Goal: Find specific page/section: Locate a particular part of the current website

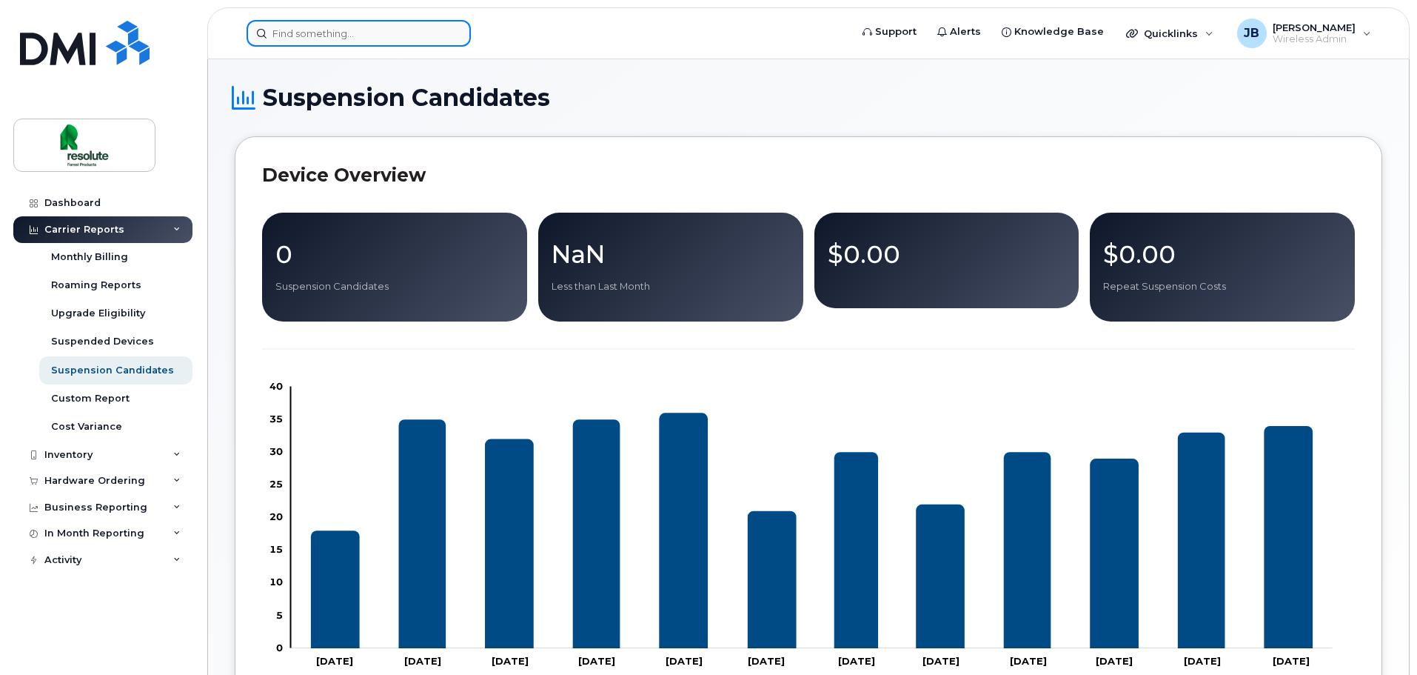
click at [322, 27] on input at bounding box center [359, 33] width 224 height 27
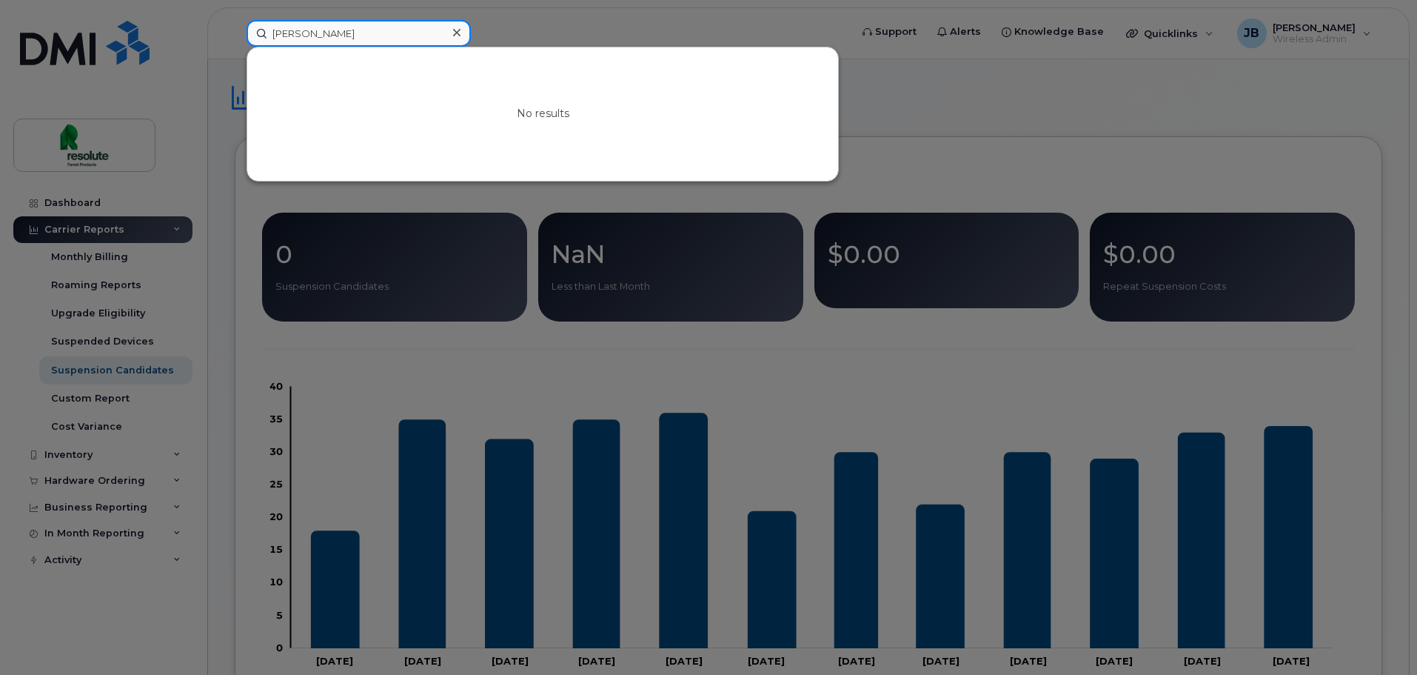
click at [307, 28] on input "yanick" at bounding box center [359, 33] width 224 height 27
drag, startPoint x: 357, startPoint y: 28, endPoint x: -963, endPoint y: 196, distance: 1330.3
click at [0, 196] on html "william No results Support Alerts Knowledge Base Quicklinks Suspend / Cancel De…" at bounding box center [708, 446] width 1417 height 893
drag, startPoint x: 350, startPoint y: 27, endPoint x: 24, endPoint y: 59, distance: 326.7
click at [235, 47] on div "rose No results" at bounding box center [544, 33] width 618 height 27
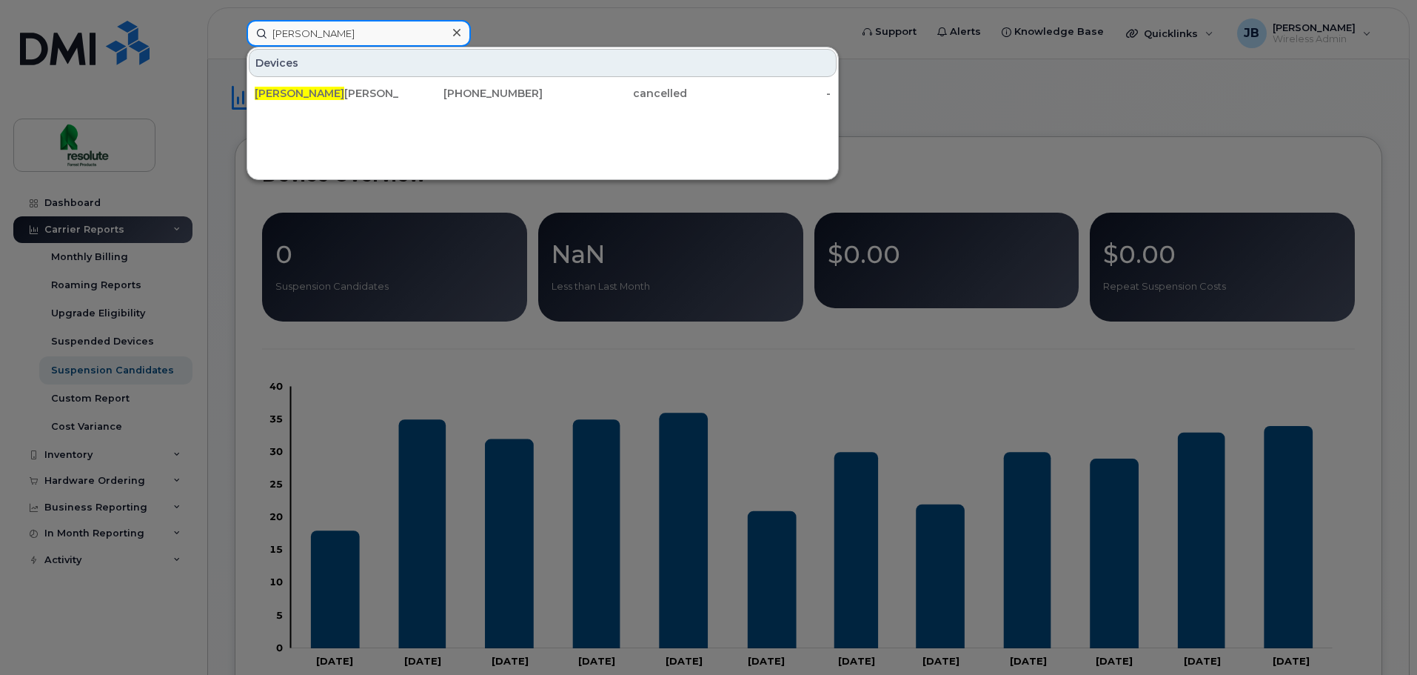
click at [392, 31] on input "samuel" at bounding box center [359, 33] width 224 height 27
drag, startPoint x: 392, startPoint y: 31, endPoint x: -295, endPoint y: 40, distance: 687.3
click at [0, 40] on html "samuel Devices Samuel Therrien 418-690-7194 cancelled - Support Alerts Knowledg…" at bounding box center [708, 446] width 1417 height 893
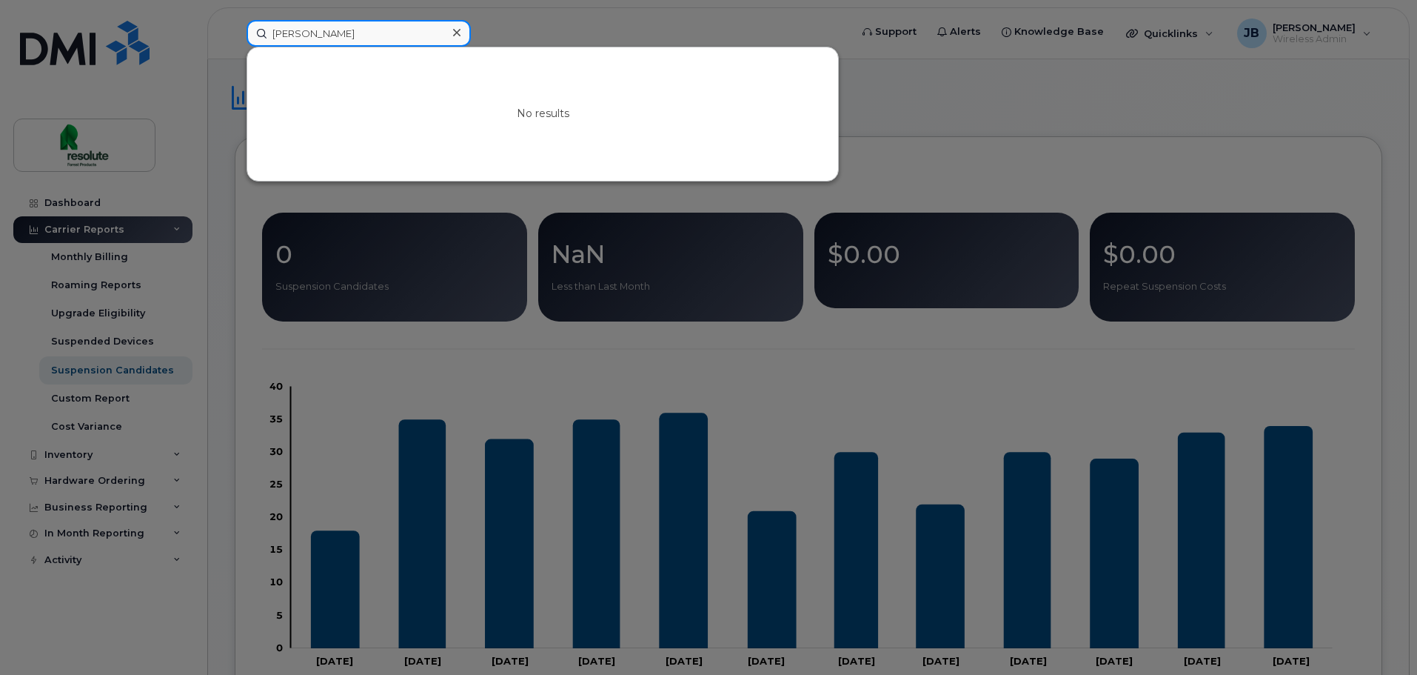
click at [324, 25] on input "bobby" at bounding box center [359, 33] width 224 height 27
type input "ivan"
